Goal: Check status: Check status

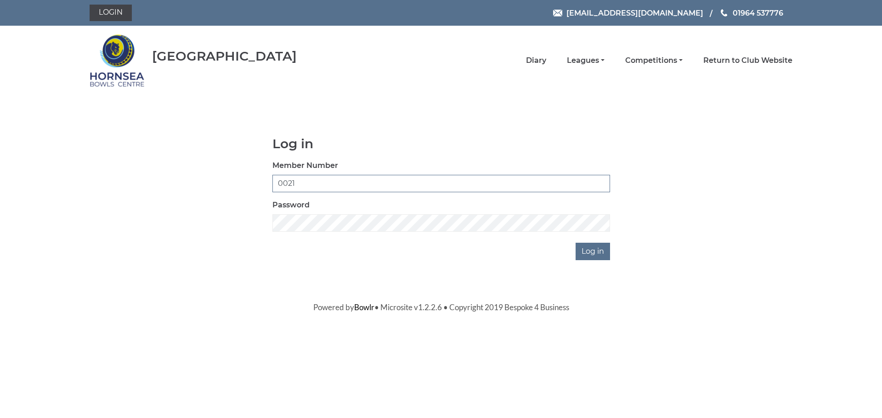
click at [529, 184] on input "0021" at bounding box center [441, 183] width 338 height 17
type input "grahamw"
click at [590, 251] on input "Log in" at bounding box center [593, 251] width 34 height 17
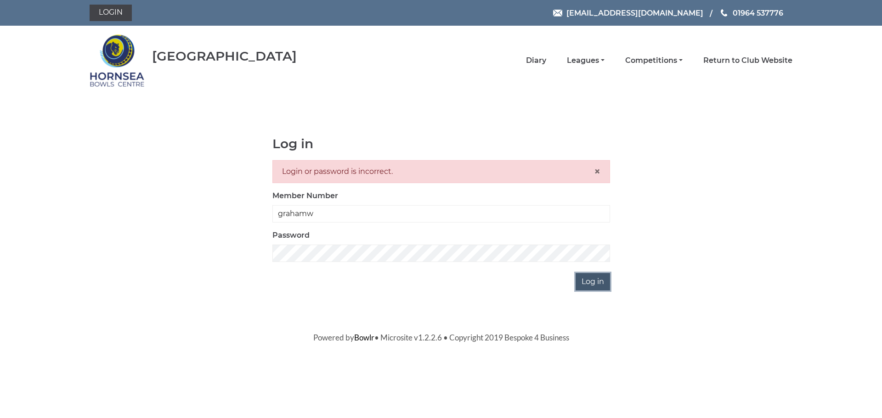
click at [590, 283] on input "Log in" at bounding box center [593, 281] width 34 height 17
click at [588, 282] on input "Log in" at bounding box center [593, 281] width 34 height 17
click at [597, 170] on span "×" at bounding box center [597, 171] width 6 height 13
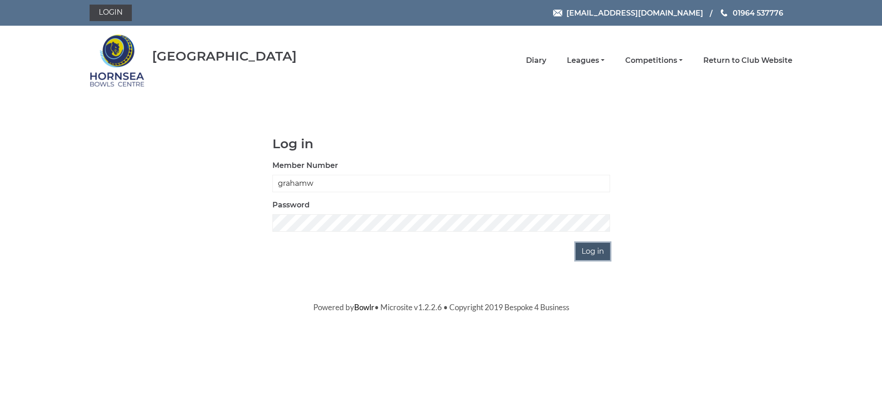
click at [595, 251] on input "Log in" at bounding box center [593, 251] width 34 height 17
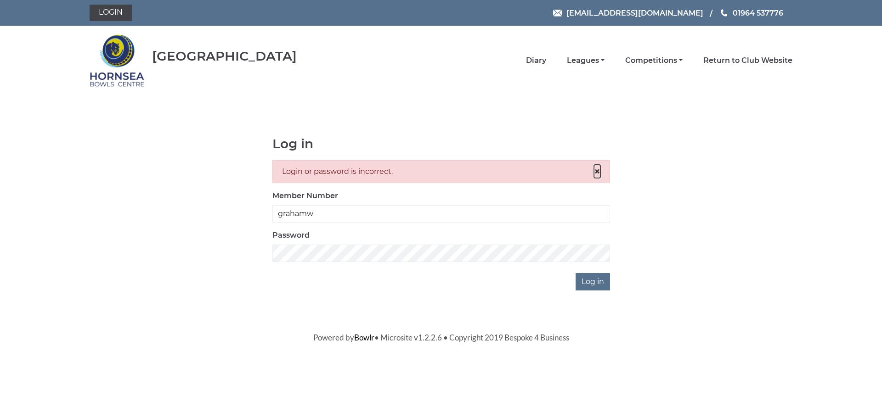
click at [594, 170] on span "×" at bounding box center [597, 171] width 6 height 13
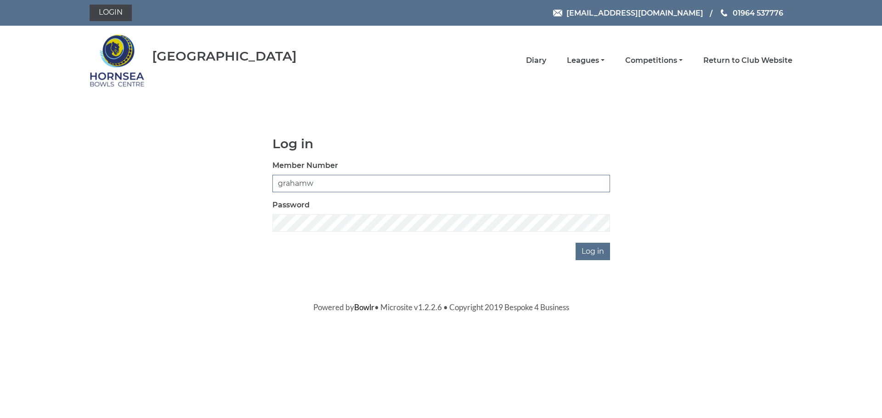
click at [414, 183] on input "grahamw" at bounding box center [441, 183] width 338 height 17
click at [587, 249] on input "Log in" at bounding box center [593, 251] width 34 height 17
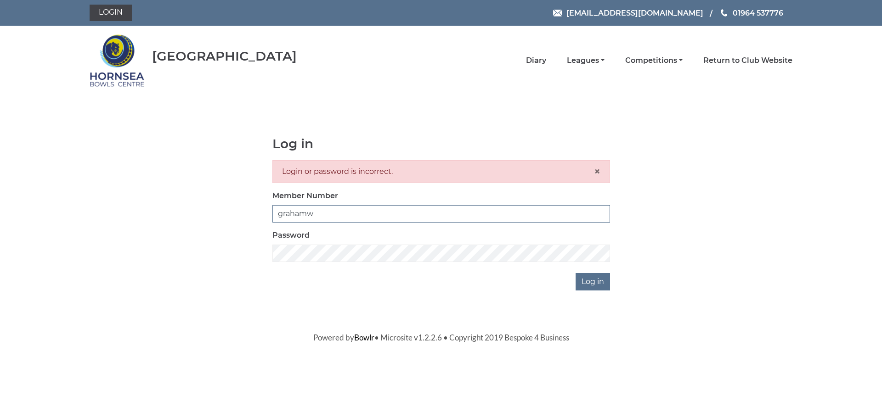
click at [451, 213] on input "grahamw" at bounding box center [441, 213] width 338 height 17
type input "0021"
click at [591, 280] on input "Log in" at bounding box center [593, 281] width 34 height 17
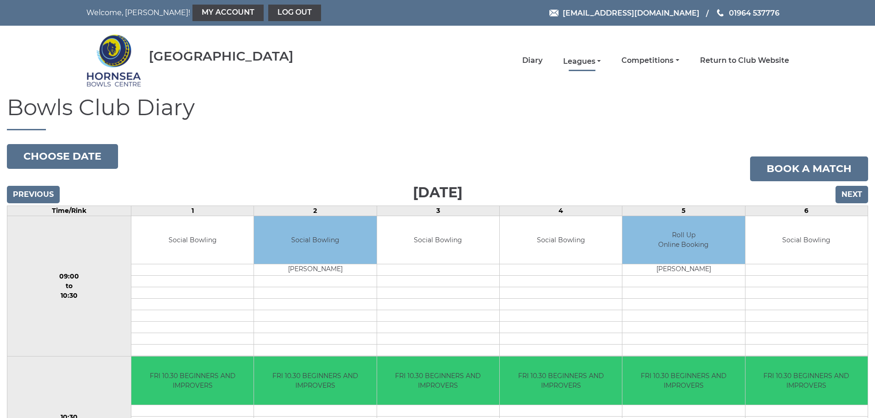
click at [580, 58] on link "Leagues" at bounding box center [582, 62] width 38 height 10
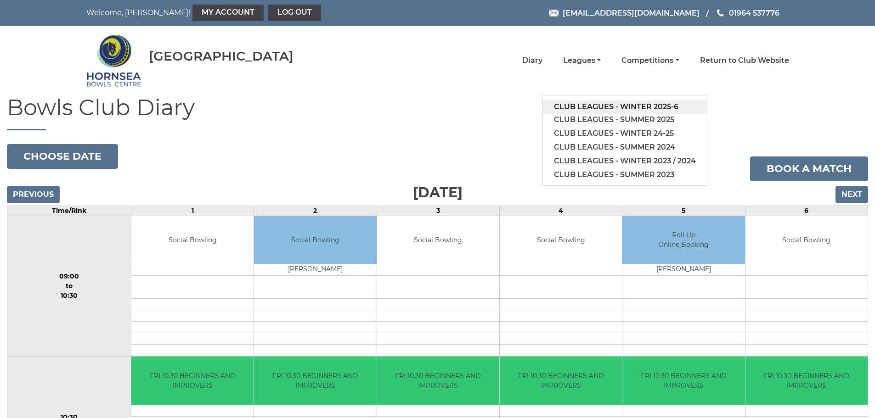
click at [597, 106] on link "Club leagues - Winter 2025-6" at bounding box center [625, 107] width 164 height 14
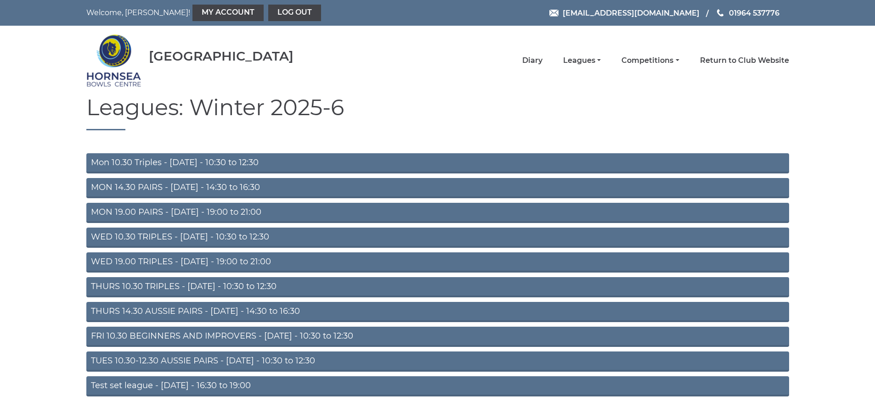
click at [714, 160] on link "Mon 10.30 Triples - [DATE] - 10:30 to 12:30" at bounding box center [437, 163] width 703 height 20
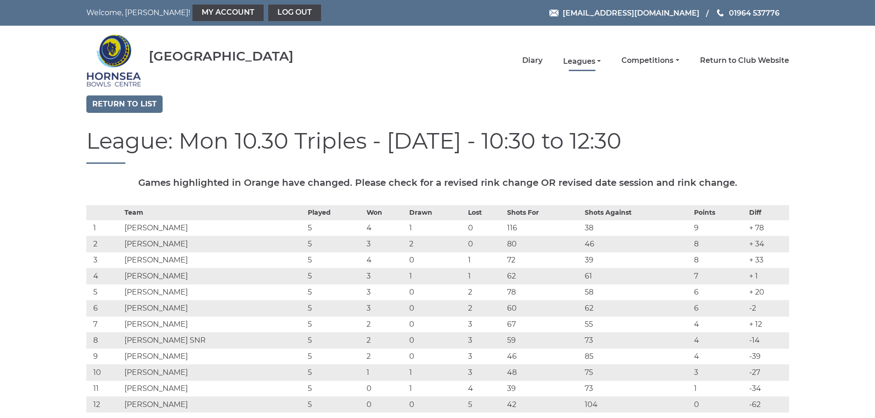
click at [576, 60] on link "Leagues" at bounding box center [582, 62] width 38 height 10
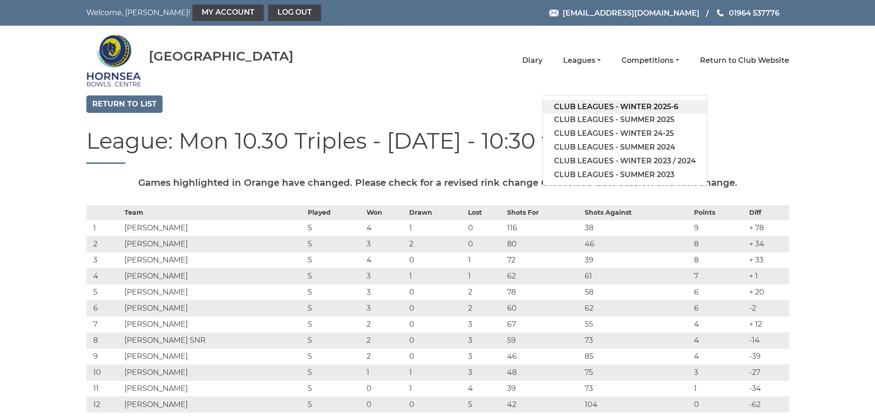
click at [595, 105] on link "Club leagues - Winter 2025-6" at bounding box center [625, 107] width 164 height 14
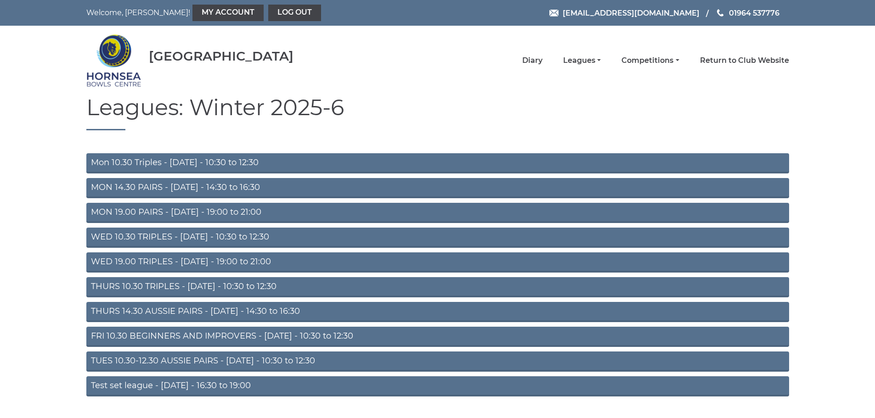
click at [538, 187] on link "MON 14.30 PAIRS - [DATE] - 14:30 to 16:30" at bounding box center [437, 188] width 703 height 20
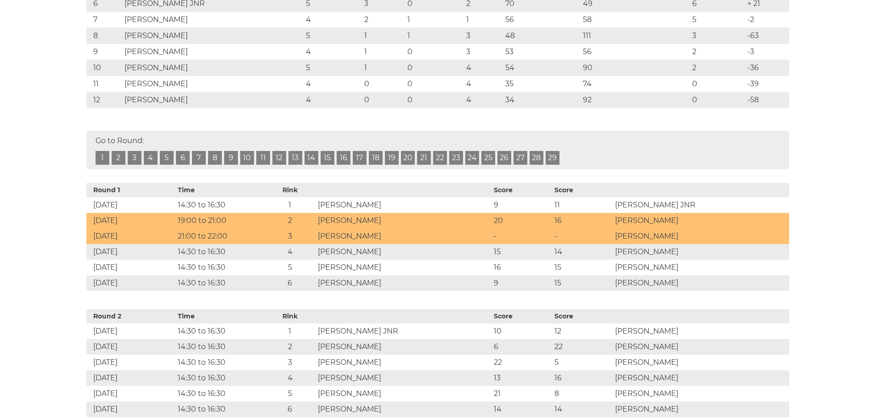
scroll to position [322, 0]
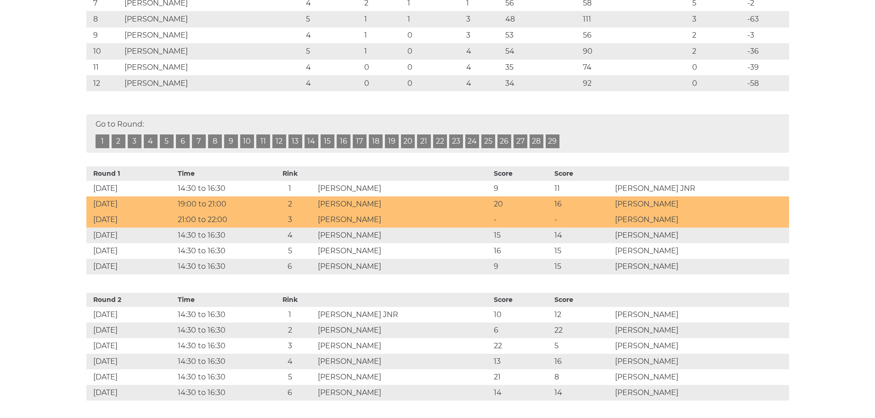
click at [608, 219] on td "-" at bounding box center [582, 220] width 61 height 16
click at [718, 219] on td "[PERSON_NAME]" at bounding box center [701, 220] width 176 height 16
drag, startPoint x: 718, startPoint y: 219, endPoint x: 87, endPoint y: 222, distance: 631.2
click at [87, 222] on tr "[DATE] 21:00 to 22:00 3 [PERSON_NAME] - - [PERSON_NAME]" at bounding box center [437, 220] width 703 height 16
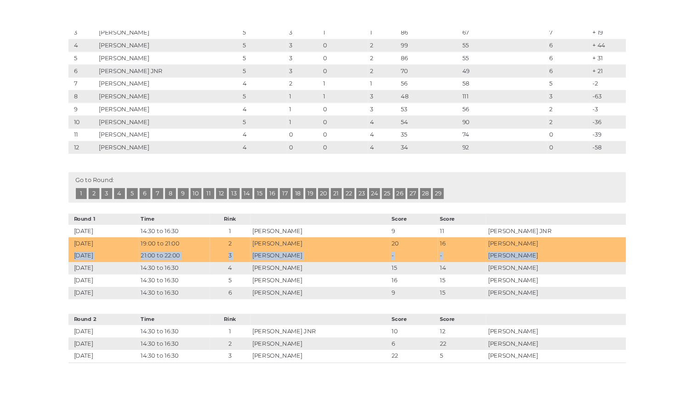
scroll to position [138, 0]
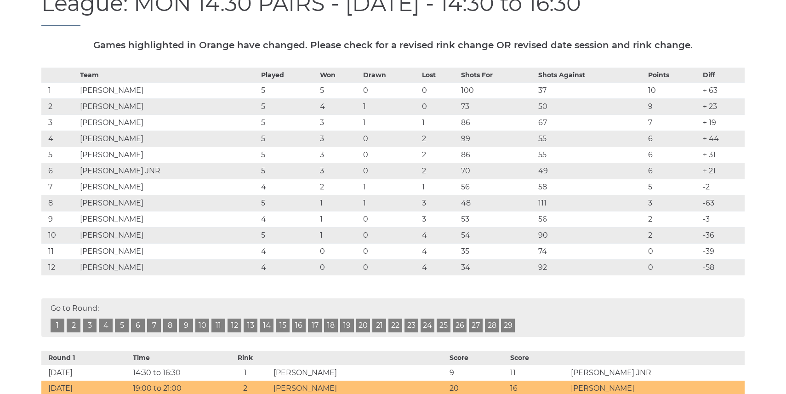
drag, startPoint x: 0, startPoint y: 59, endPoint x: 41, endPoint y: 57, distance: 41.4
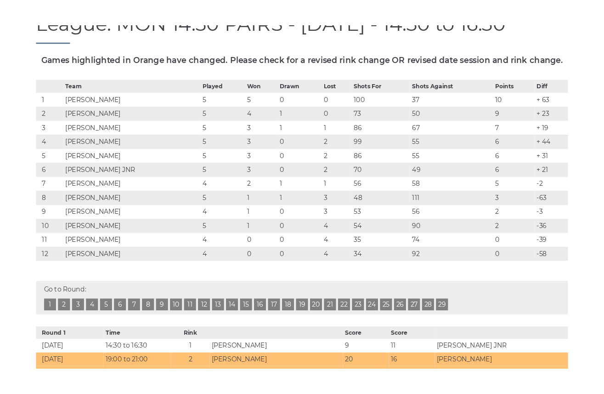
scroll to position [137, 0]
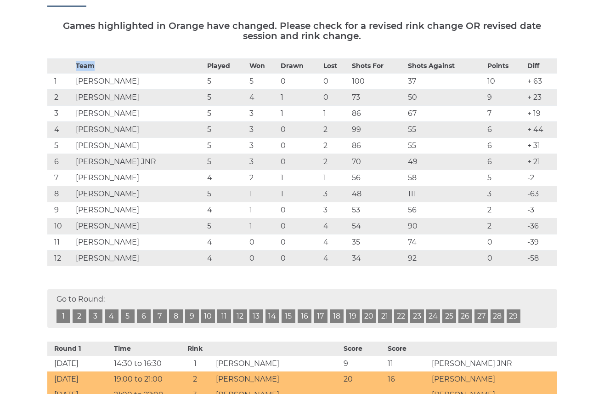
drag, startPoint x: 178, startPoint y: 43, endPoint x: 183, endPoint y: 64, distance: 21.4
click at [164, 34] on h5 "Games highlighted in Orange have changed. Please check for a revised rink chang…" at bounding box center [302, 31] width 510 height 20
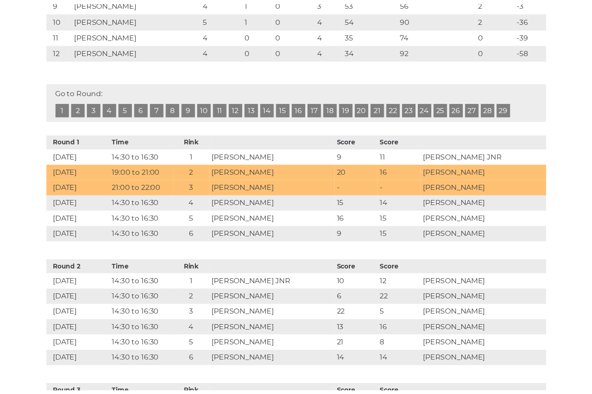
scroll to position [367, 0]
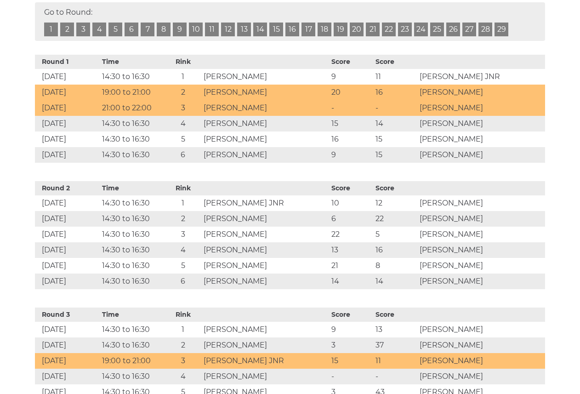
scroll to position [412, 0]
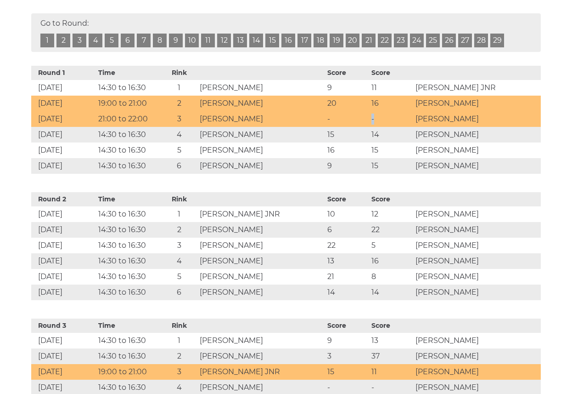
drag, startPoint x: 417, startPoint y: 110, endPoint x: 381, endPoint y: 111, distance: 36.3
click at [381, 111] on tr "[DATE] 21:00 to 22:00 3 [PERSON_NAME] - - [PERSON_NAME]" at bounding box center [286, 119] width 510 height 16
click at [497, 112] on td "[PERSON_NAME]" at bounding box center [477, 119] width 128 height 16
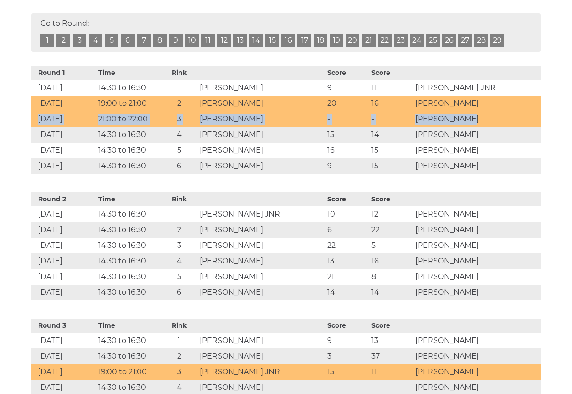
drag, startPoint x: 497, startPoint y: 112, endPoint x: 32, endPoint y: 118, distance: 464.9
click at [32, 118] on tr "[DATE] 21:00 to 22:00 3 [PERSON_NAME] - - [PERSON_NAME]" at bounding box center [286, 119] width 510 height 16
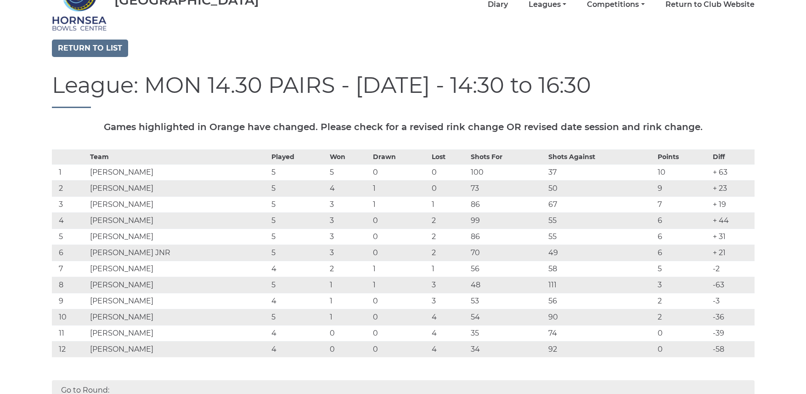
scroll to position [0, 0]
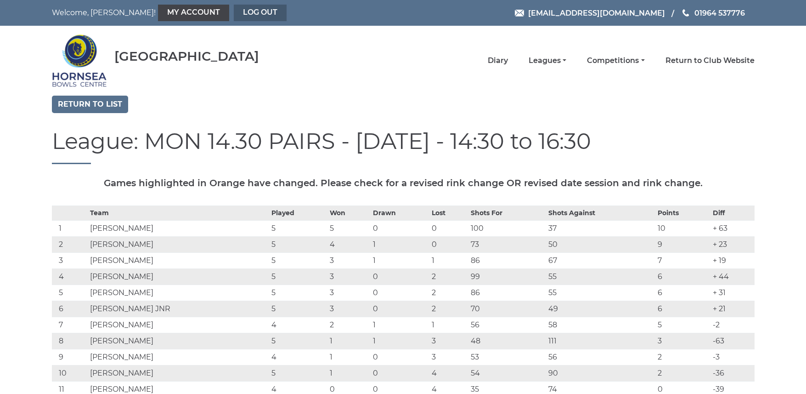
click at [234, 12] on link "Log out" at bounding box center [260, 13] width 53 height 17
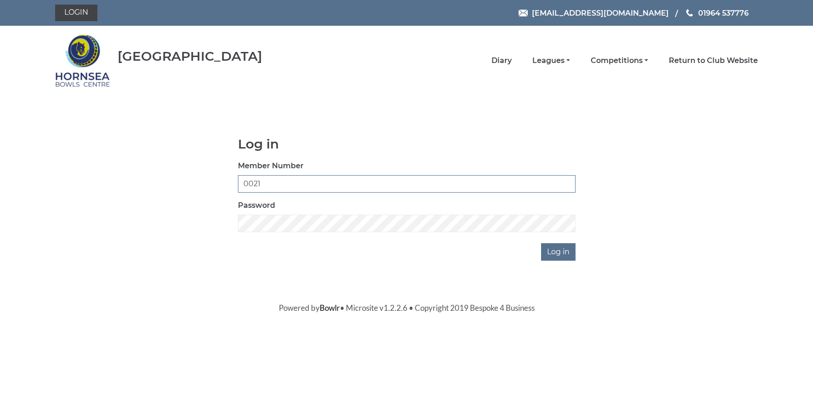
click at [369, 183] on input "0021" at bounding box center [407, 183] width 338 height 17
type input "grahamw"
click at [556, 248] on input "Log in" at bounding box center [558, 251] width 34 height 17
